Goal: Task Accomplishment & Management: Complete application form

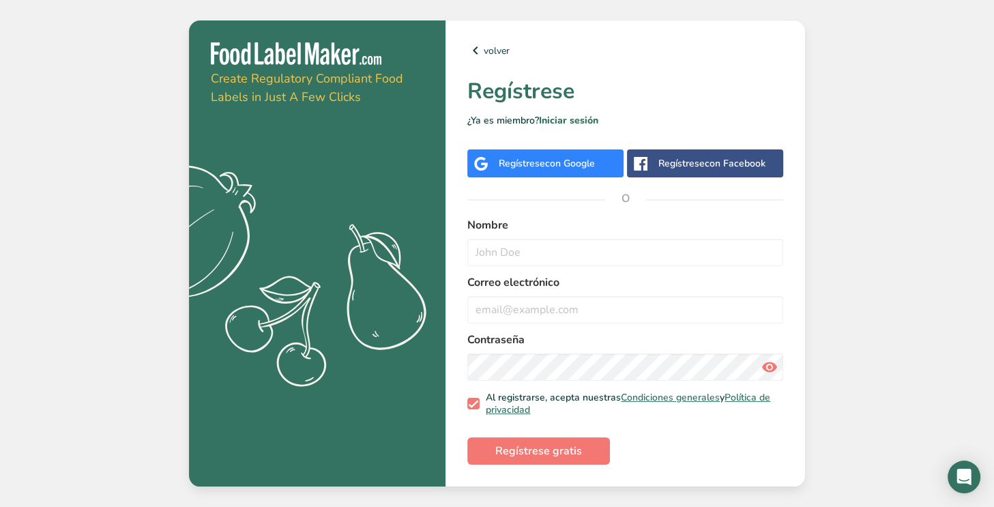
click at [572, 164] on span "con Google" at bounding box center [570, 163] width 50 height 13
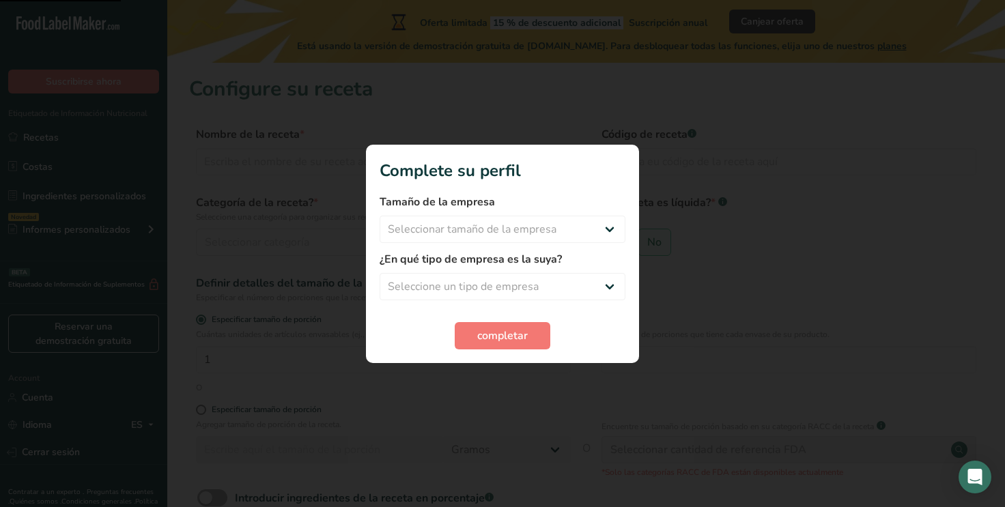
click at [719, 218] on div at bounding box center [502, 253] width 1005 height 507
click at [655, 130] on div at bounding box center [502, 253] width 1005 height 507
click at [545, 81] on div at bounding box center [502, 253] width 1005 height 507
click at [605, 216] on span "Seleccionar tamaño de la empresa Menos de 10 empleados De 10 a 50 empleados De …" at bounding box center [502, 229] width 246 height 27
click at [590, 225] on select "Seleccionar tamaño de la empresa Menos de 10 empleados De 10 a 50 empleados De …" at bounding box center [502, 229] width 246 height 27
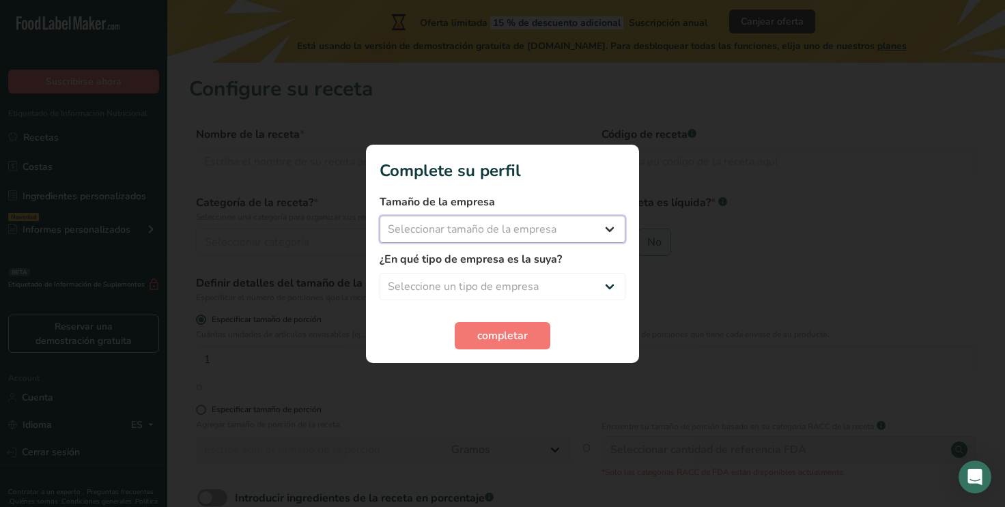
select select "1"
click at [379, 216] on select "Seleccionar tamaño de la empresa Menos de 10 empleados De 10 a 50 empleados De …" at bounding box center [502, 229] width 246 height 27
click at [552, 289] on select "Seleccione un tipo de empresa Fabricante de alimentos envasados Restaurante y c…" at bounding box center [502, 286] width 246 height 27
select select "1"
click at [379, 273] on select "Seleccione un tipo de empresa Fabricante de alimentos envasados Restaurante y c…" at bounding box center [502, 286] width 246 height 27
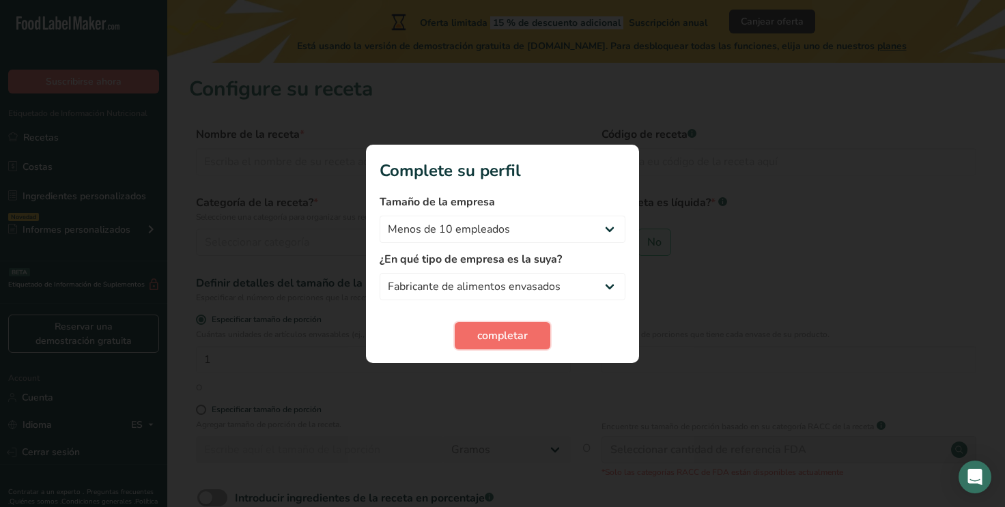
click at [508, 335] on span "completar" at bounding box center [502, 336] width 51 height 16
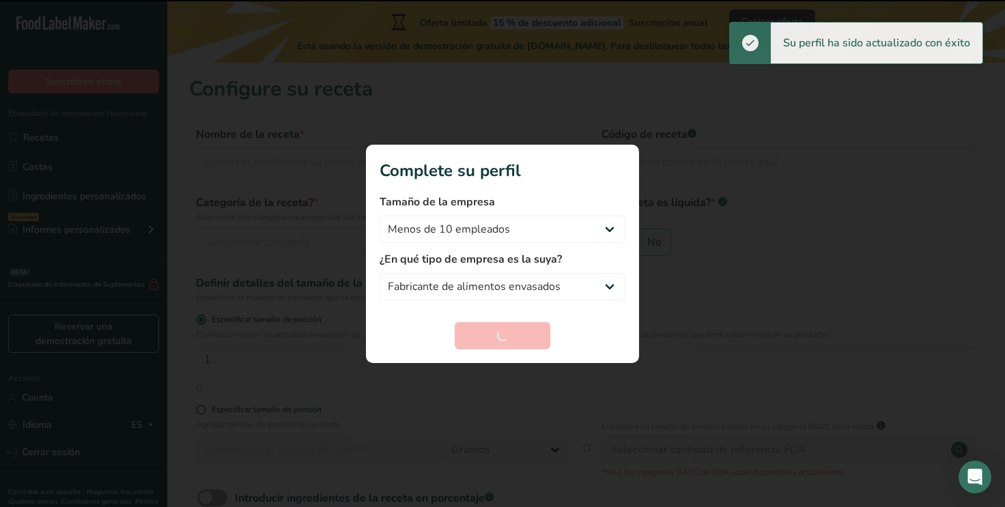
click at [736, 297] on div at bounding box center [502, 253] width 1005 height 507
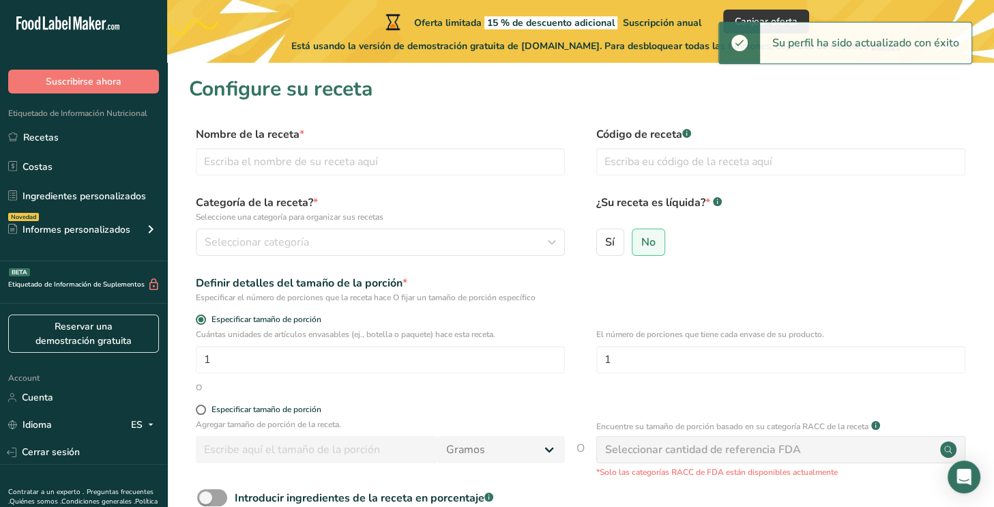
click at [736, 297] on div at bounding box center [497, 253] width 994 height 507
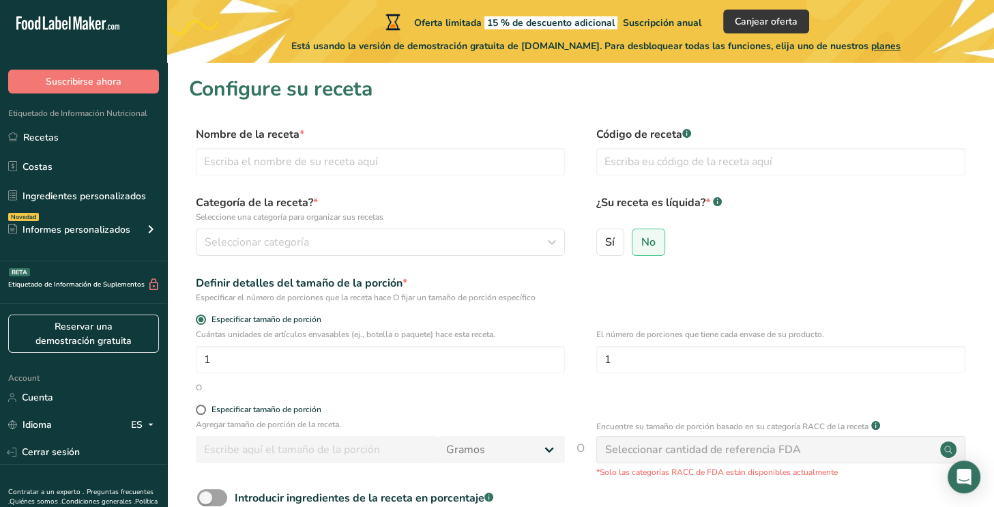
scroll to position [141, 0]
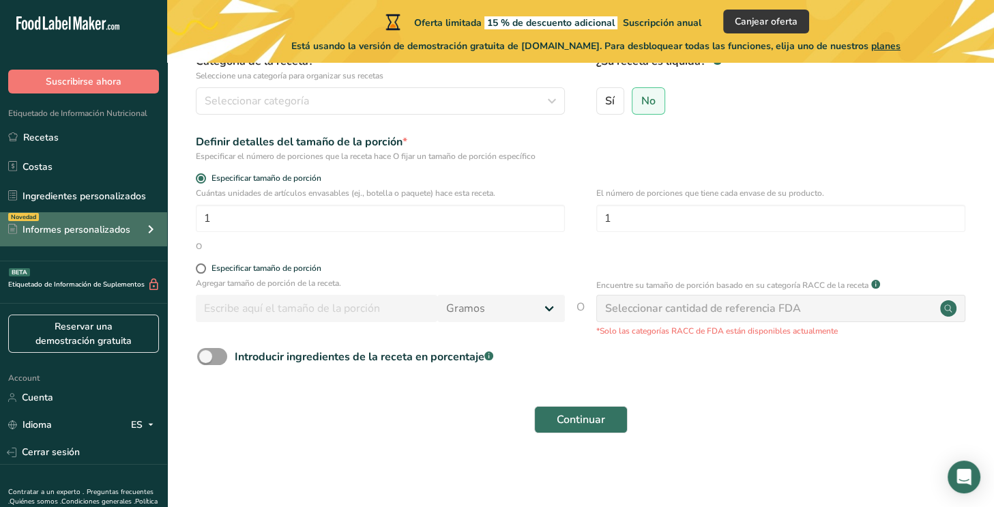
click at [78, 231] on div "Informes personalizados" at bounding box center [69, 229] width 122 height 14
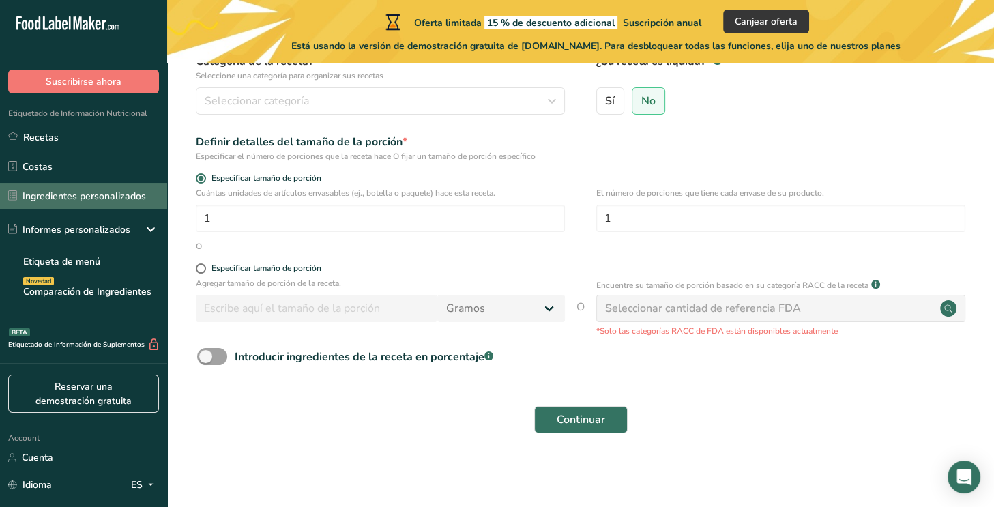
click at [105, 184] on link "Ingredientes personalizados" at bounding box center [83, 196] width 167 height 26
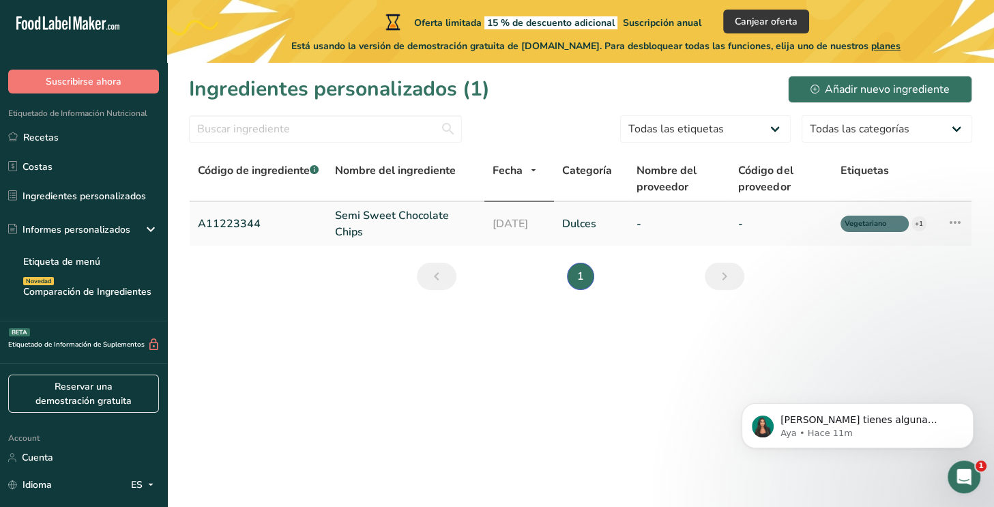
click at [612, 218] on link "Dulces" at bounding box center [591, 224] width 58 height 16
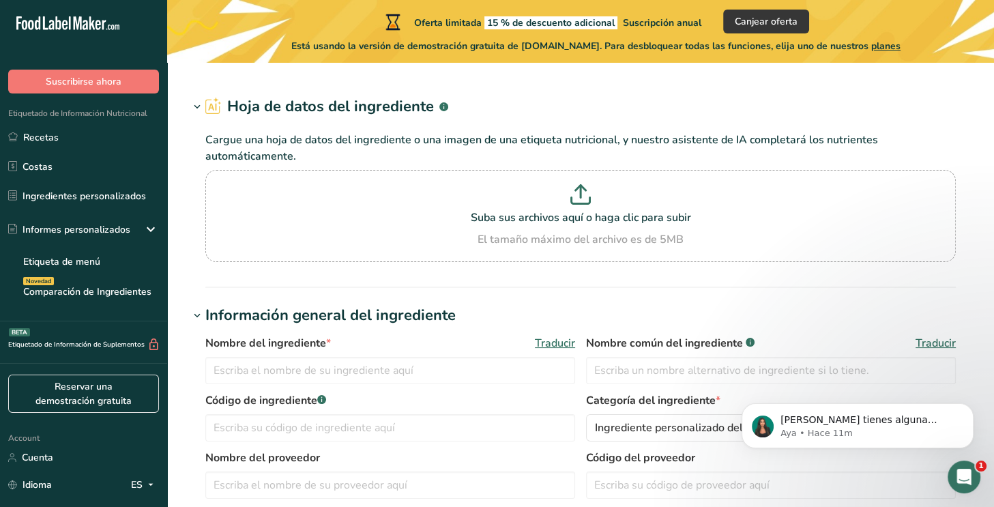
type input "Semi Sweet Chocolate Chips"
type input "Choco Chips"
type input "A11223344"
